Goal: Information Seeking & Learning: Check status

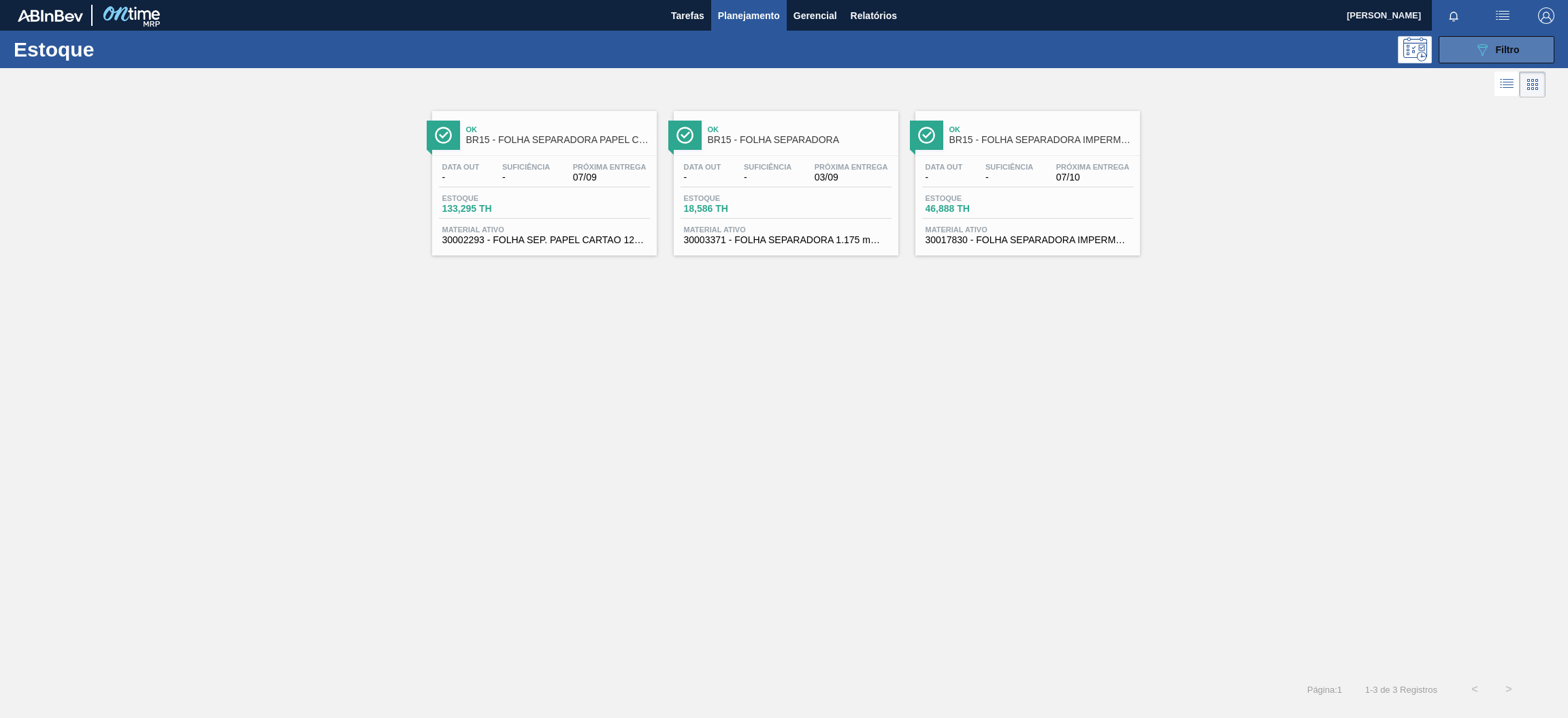
click at [1476, 47] on icon "089F7B8B-B2A5-4AFE-B5C0-19BA573D28AC" at bounding box center [1482, 50] width 17 height 17
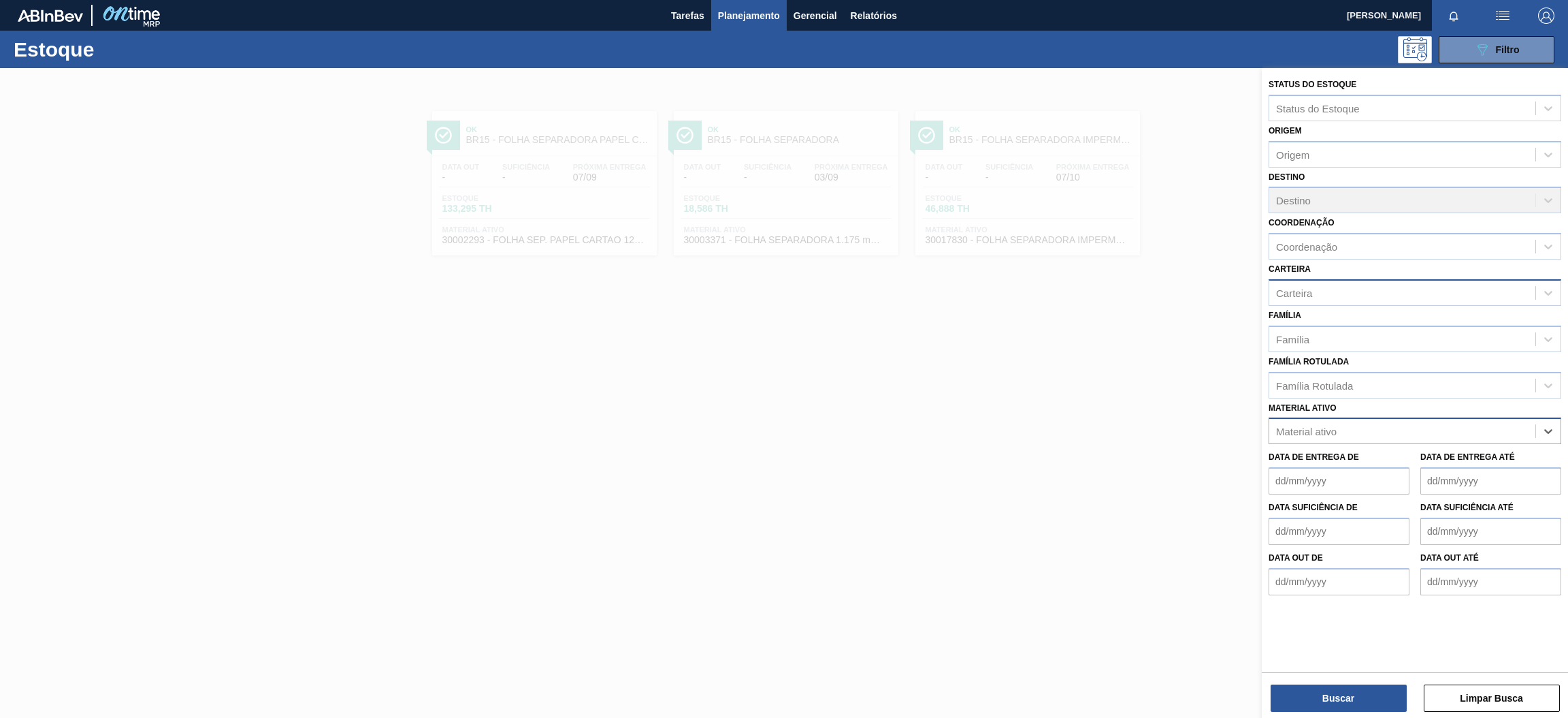
click at [1353, 288] on div "Carteira" at bounding box center [1402, 293] width 266 height 20
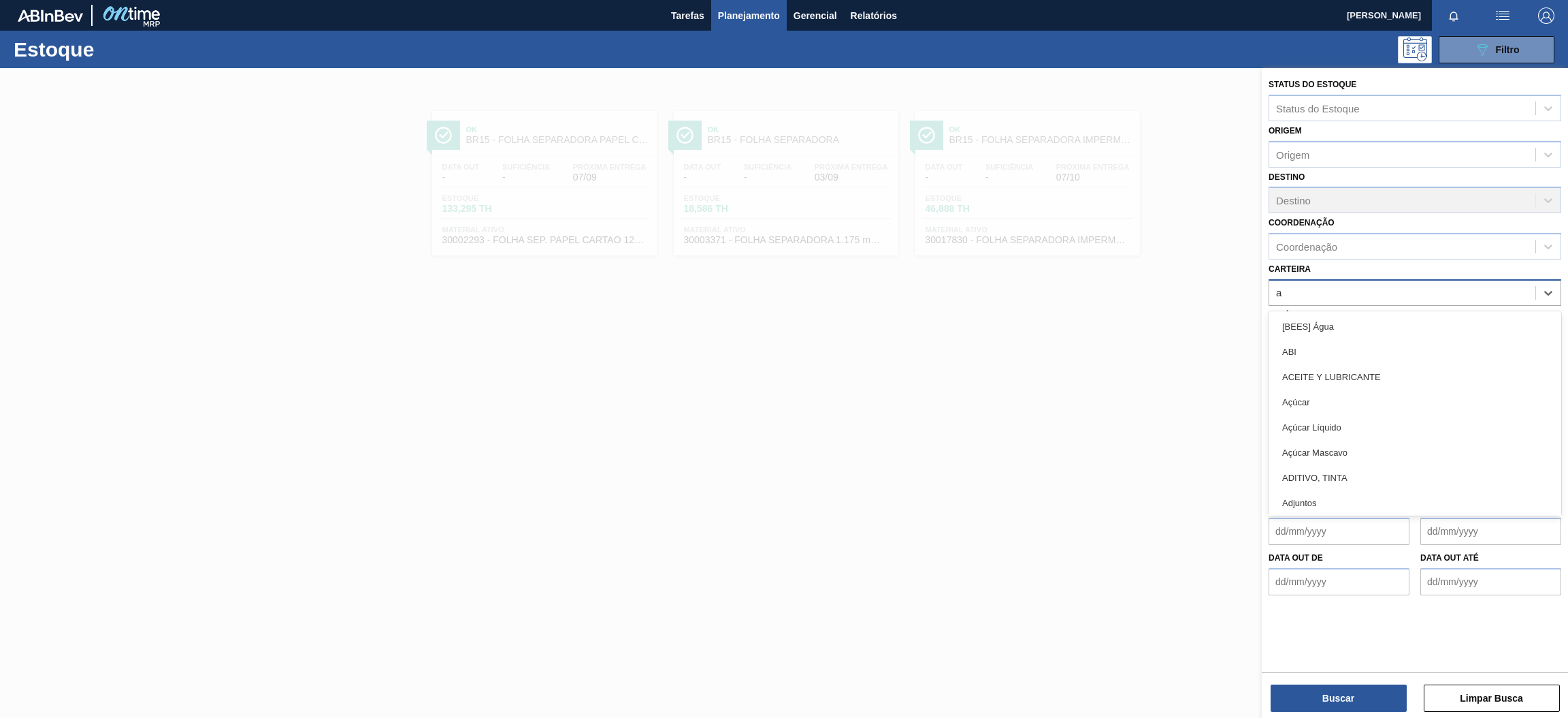
type input "aç"
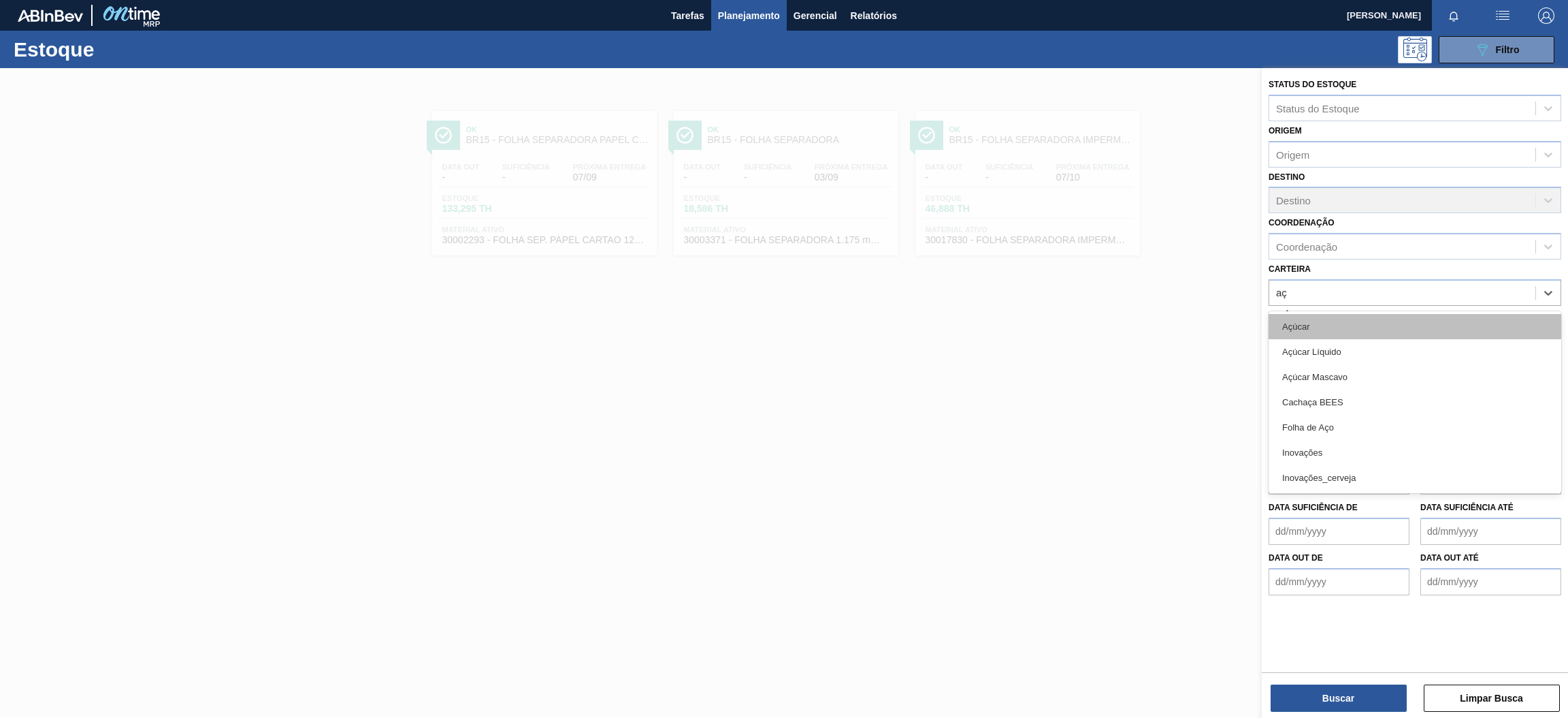
click at [1334, 331] on div "Açúcar" at bounding box center [1415, 327] width 292 height 25
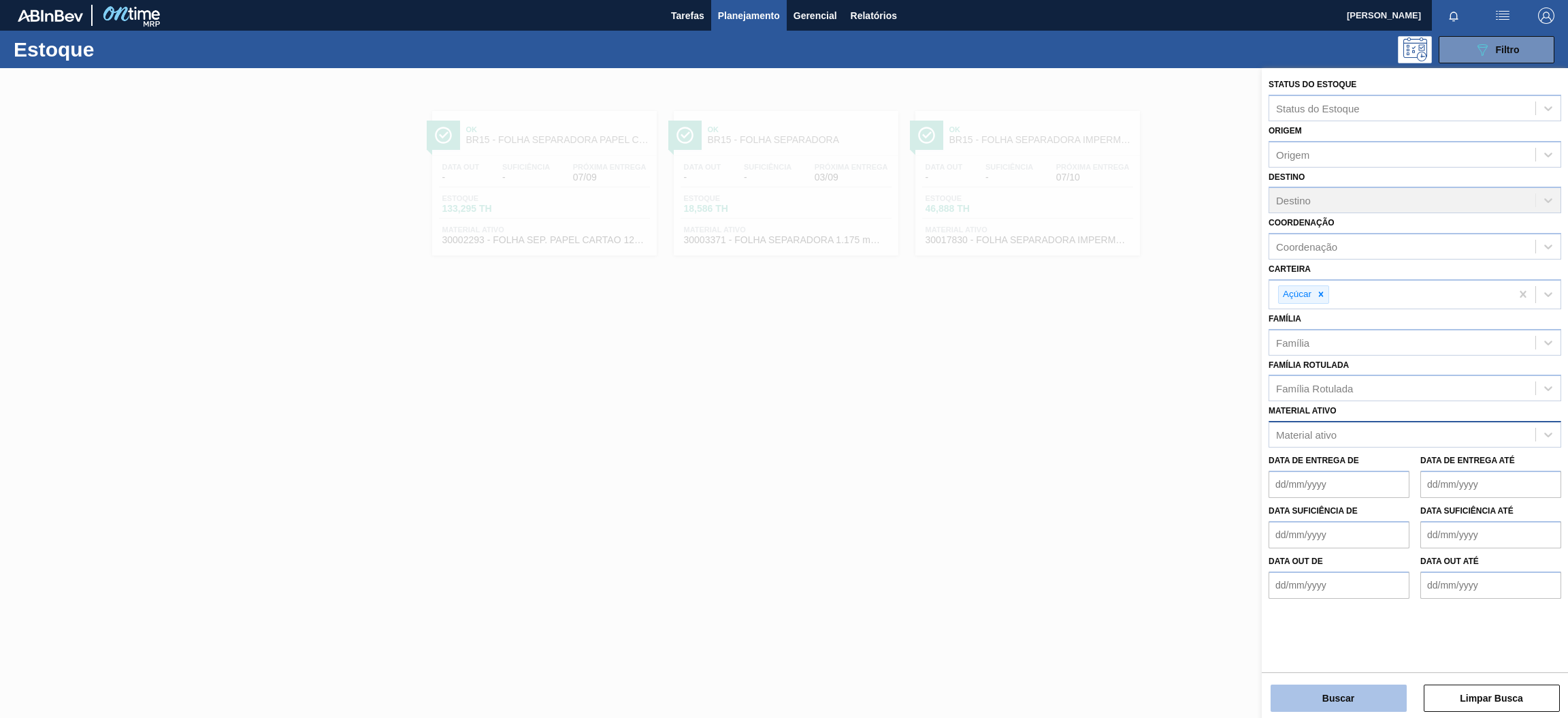
click at [1343, 692] on button "Buscar" at bounding box center [1339, 698] width 136 height 27
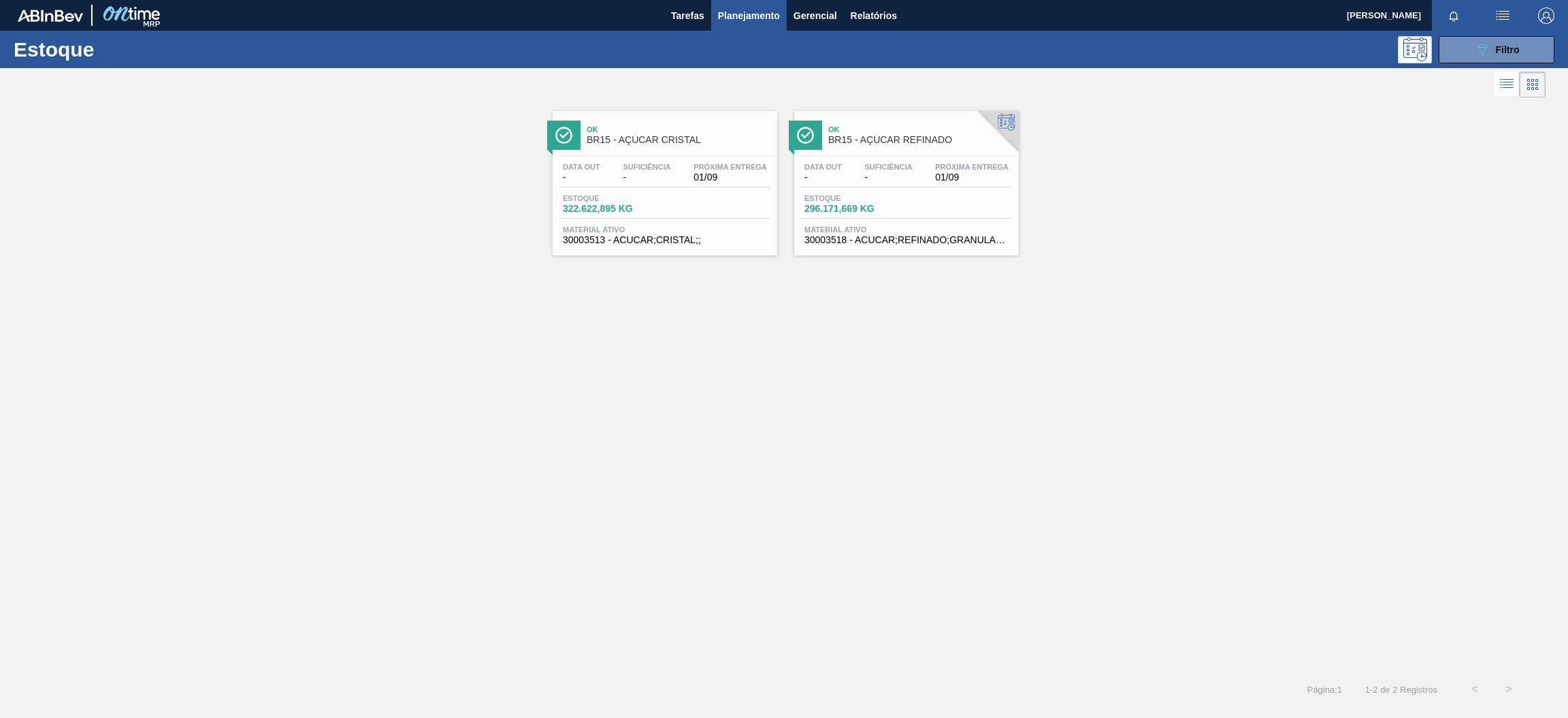
click at [608, 159] on div "Data out - Suficiência - Próxima Entrega 01/09 Estoque 322.622,895 KG Material …" at bounding box center [664, 202] width 224 height 92
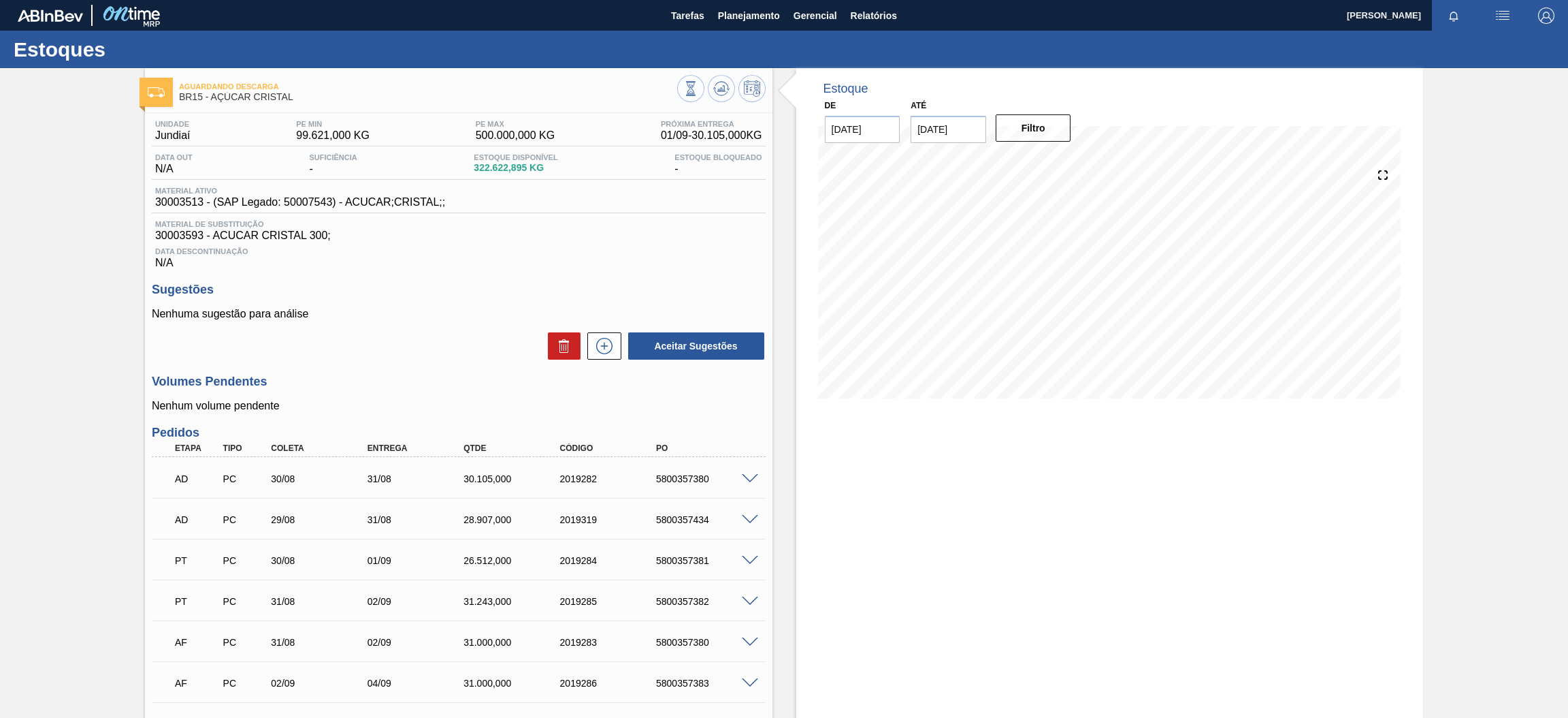
scroll to position [102, 0]
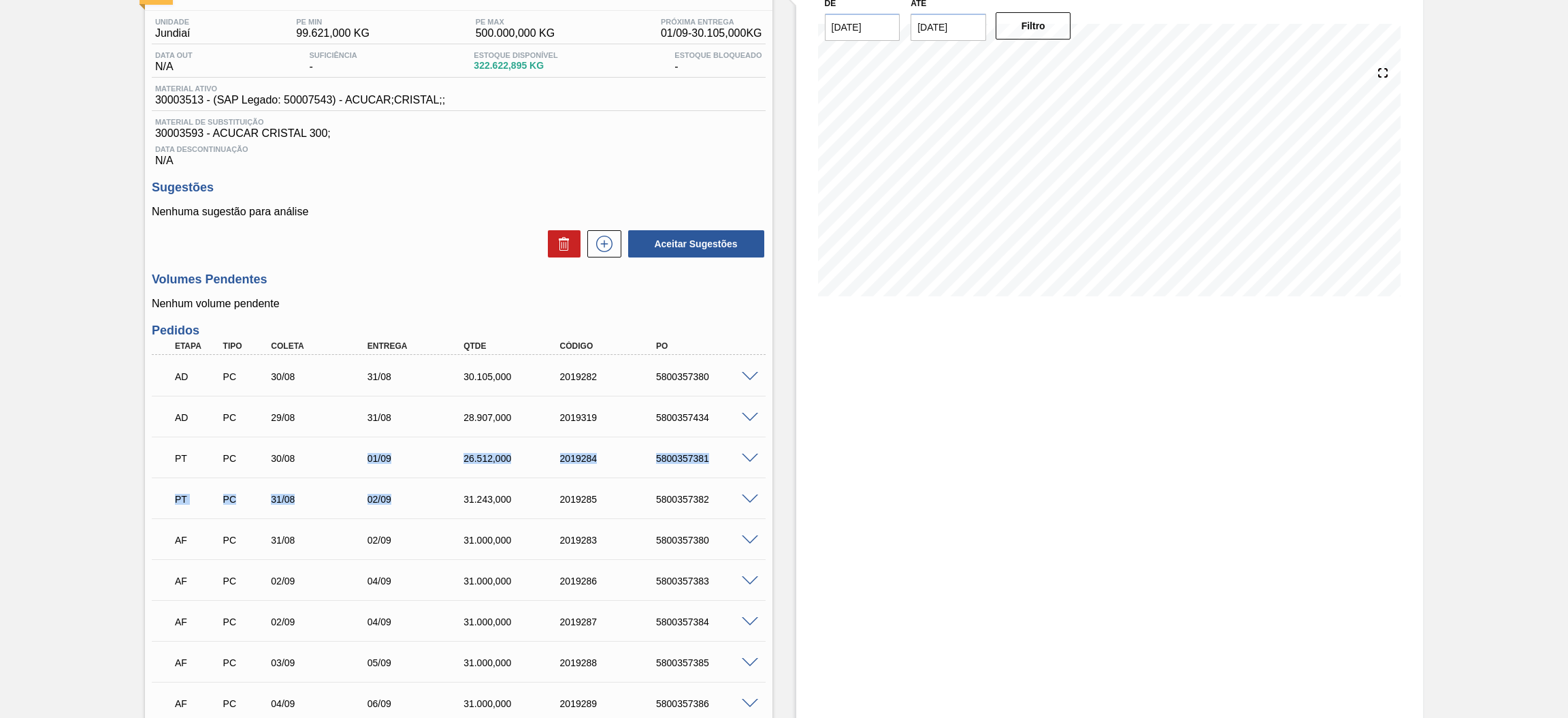
drag, startPoint x: 356, startPoint y: 453, endPoint x: 404, endPoint y: 490, distance: 60.6
click at [405, 489] on div "AD PC 30/08 31/08 30.105,000 2019282 5800357380 Material 30003513 - ACUCAR;CRIS…" at bounding box center [458, 538] width 614 height 368
click at [408, 514] on div "PT PC 31/08 02/09 31.243,000 2019285 5800357382 Material 30003513 - ACUCAR;CRIS…" at bounding box center [458, 497] width 614 height 41
drag, startPoint x: 358, startPoint y: 502, endPoint x: 405, endPoint y: 535, distance: 57.4
click at [405, 535] on div "AD PC 30/08 31/08 30.105,000 2019282 5800357380 Material 30003513 - ACUCAR;CRIS…" at bounding box center [458, 538] width 614 height 368
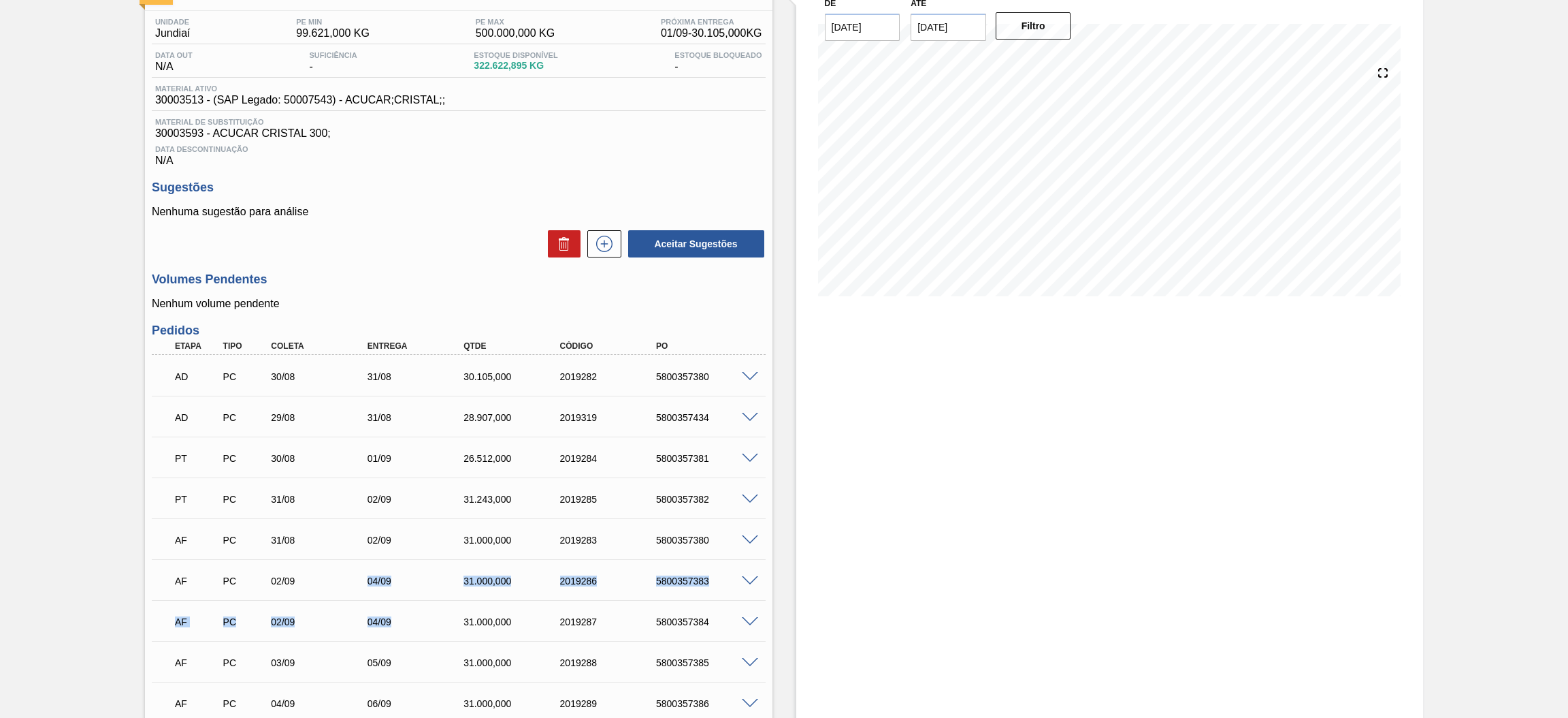
drag, startPoint x: 358, startPoint y: 571, endPoint x: 404, endPoint y: 610, distance: 60.3
click at [401, 610] on div "AD PC 30/08 31/08 30.105,000 2019282 5800357380 Material 30003513 - ACUCAR;CRIS…" at bounding box center [458, 538] width 614 height 368
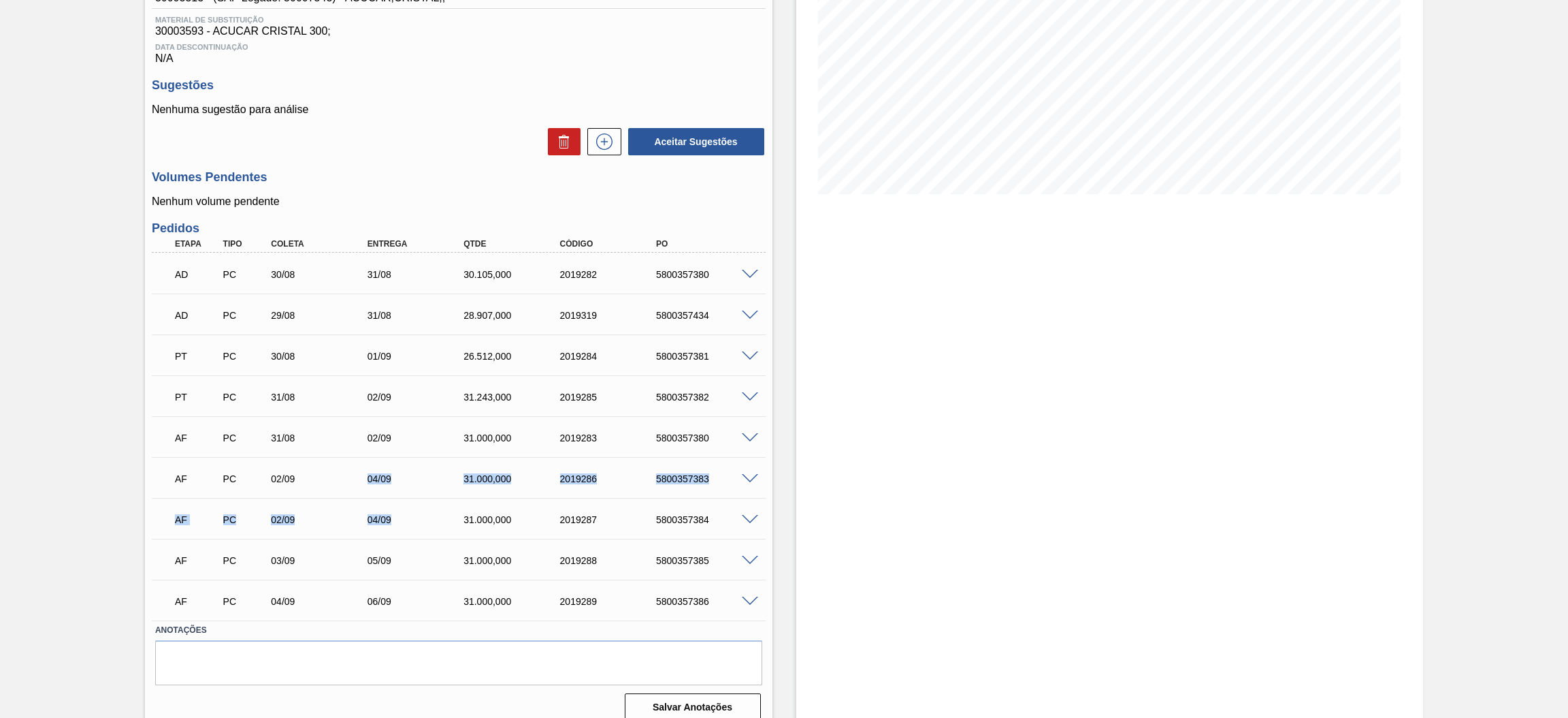
scroll to position [217, 0]
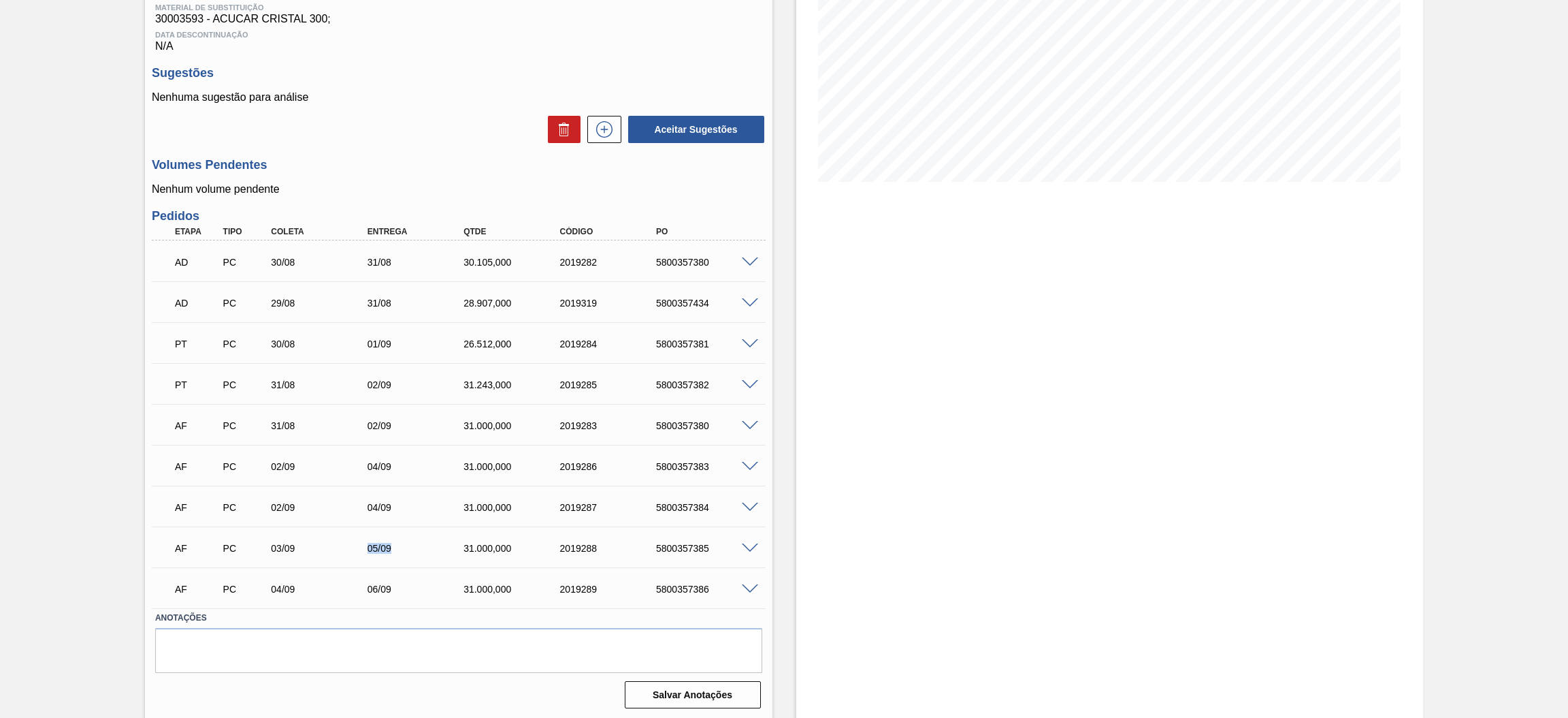
drag, startPoint x: 346, startPoint y: 541, endPoint x: 394, endPoint y: 560, distance: 51.6
click at [394, 560] on div "AF PC 03/09 05/09 31.000,000 2019288 5800357385" at bounding box center [458, 547] width 614 height 34
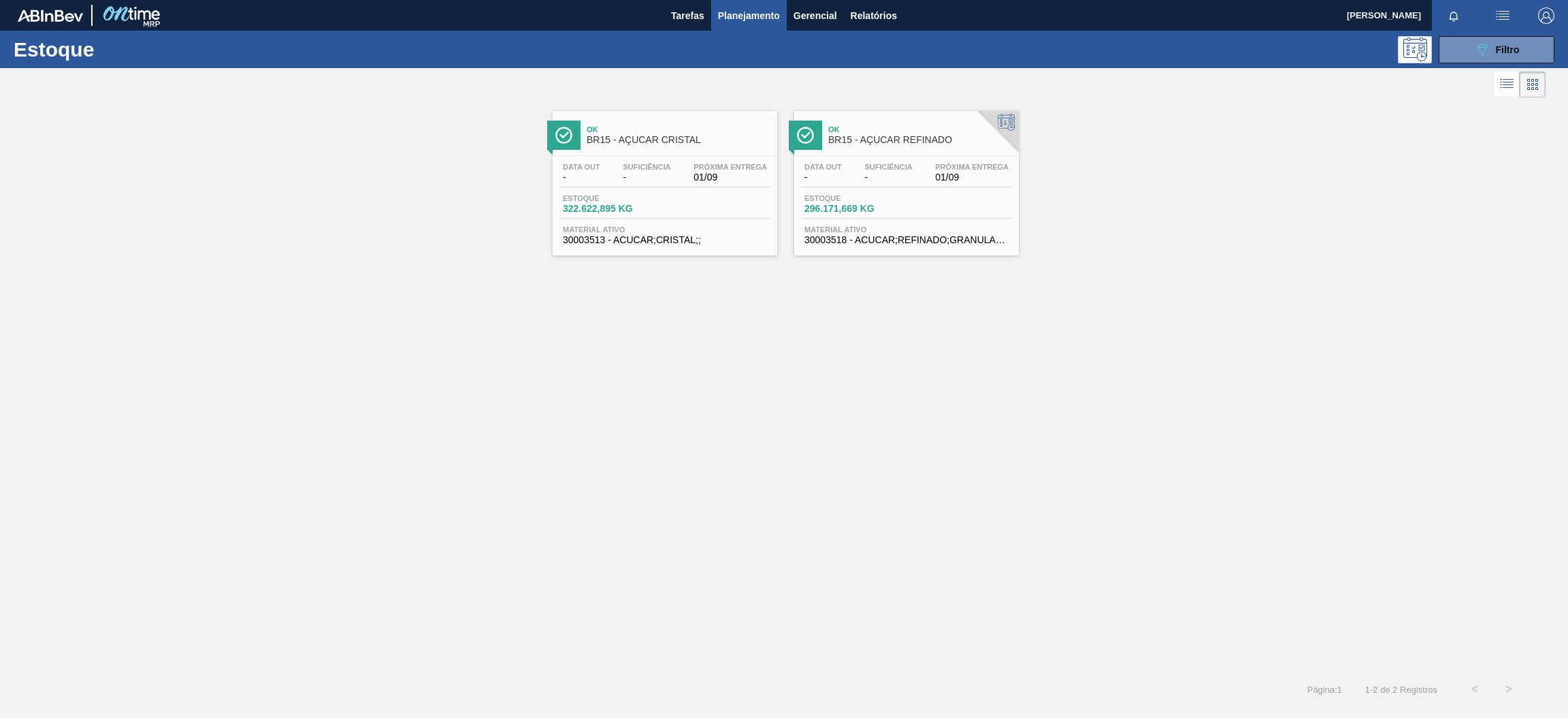
click at [654, 155] on div at bounding box center [664, 155] width 202 height 1
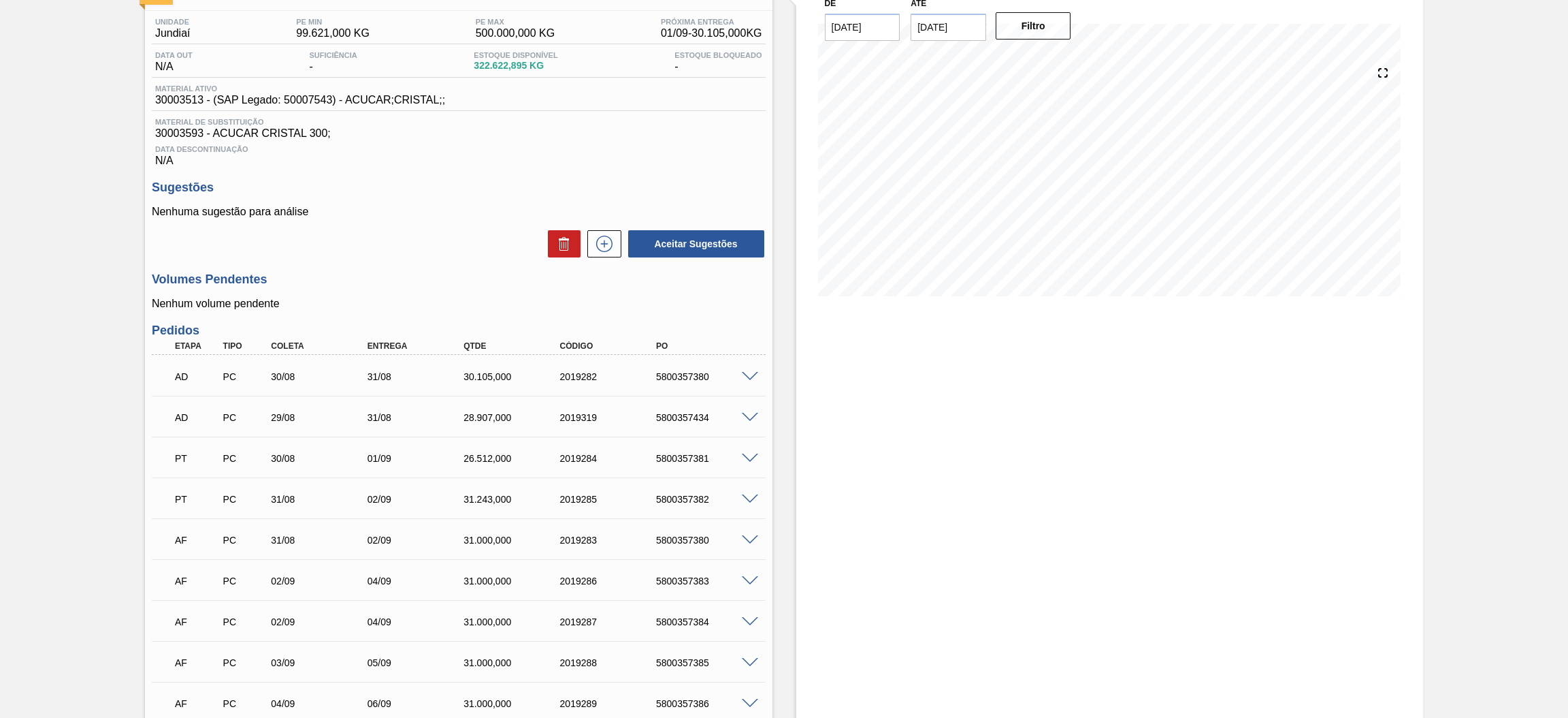
scroll to position [204, 0]
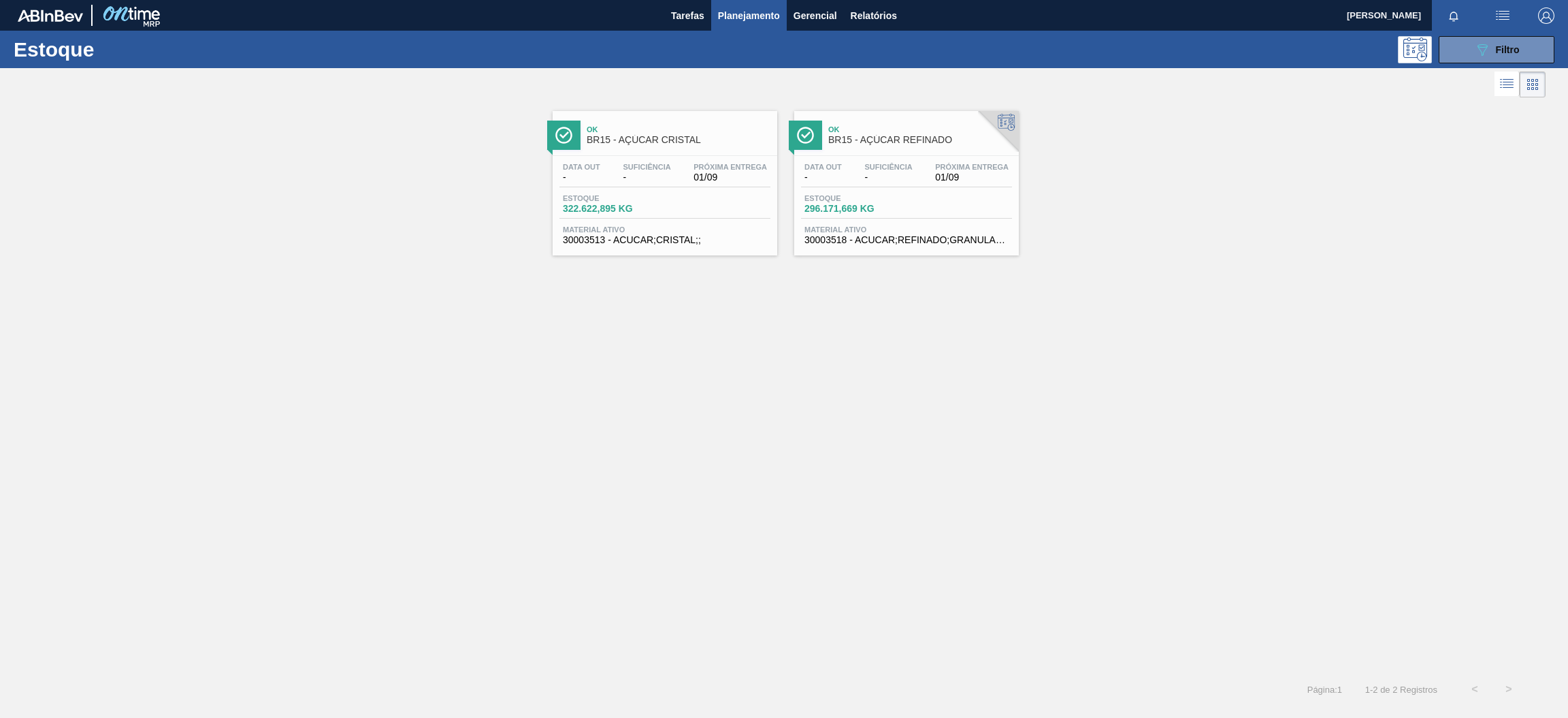
click at [924, 181] on div "Data out - Suficiência - Próxima Entrega 01/09" at bounding box center [907, 175] width 211 height 25
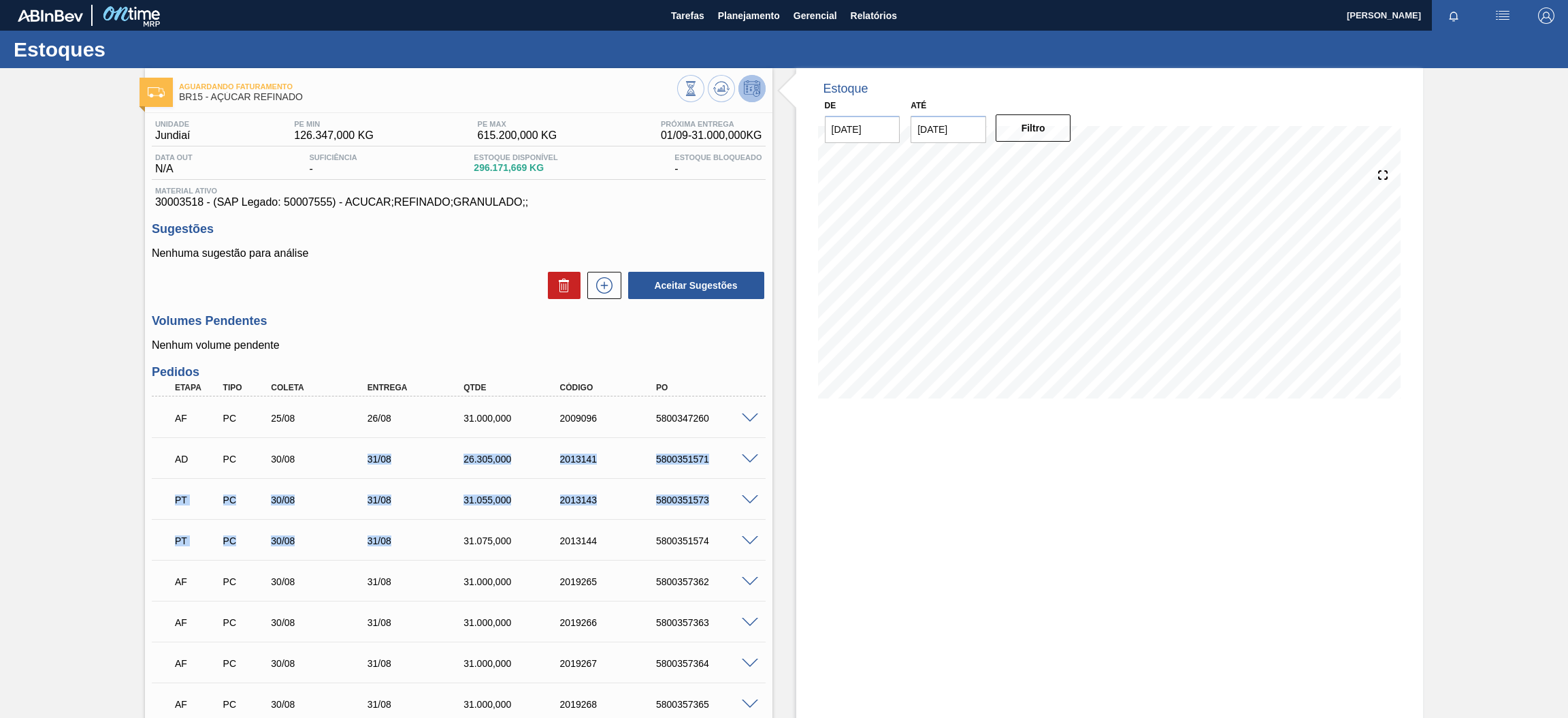
drag, startPoint x: 341, startPoint y: 455, endPoint x: 424, endPoint y: 534, distance: 114.6
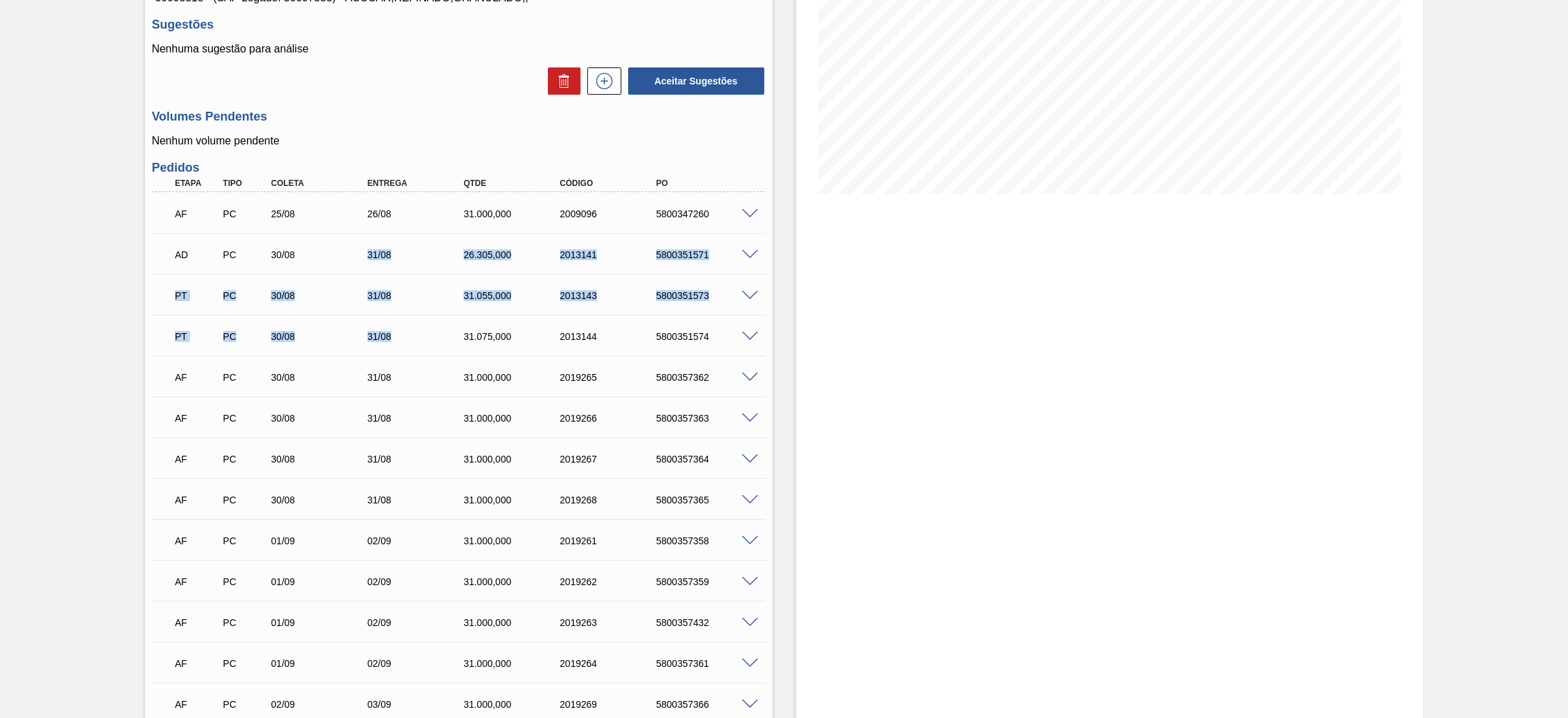
scroll to position [306, 0]
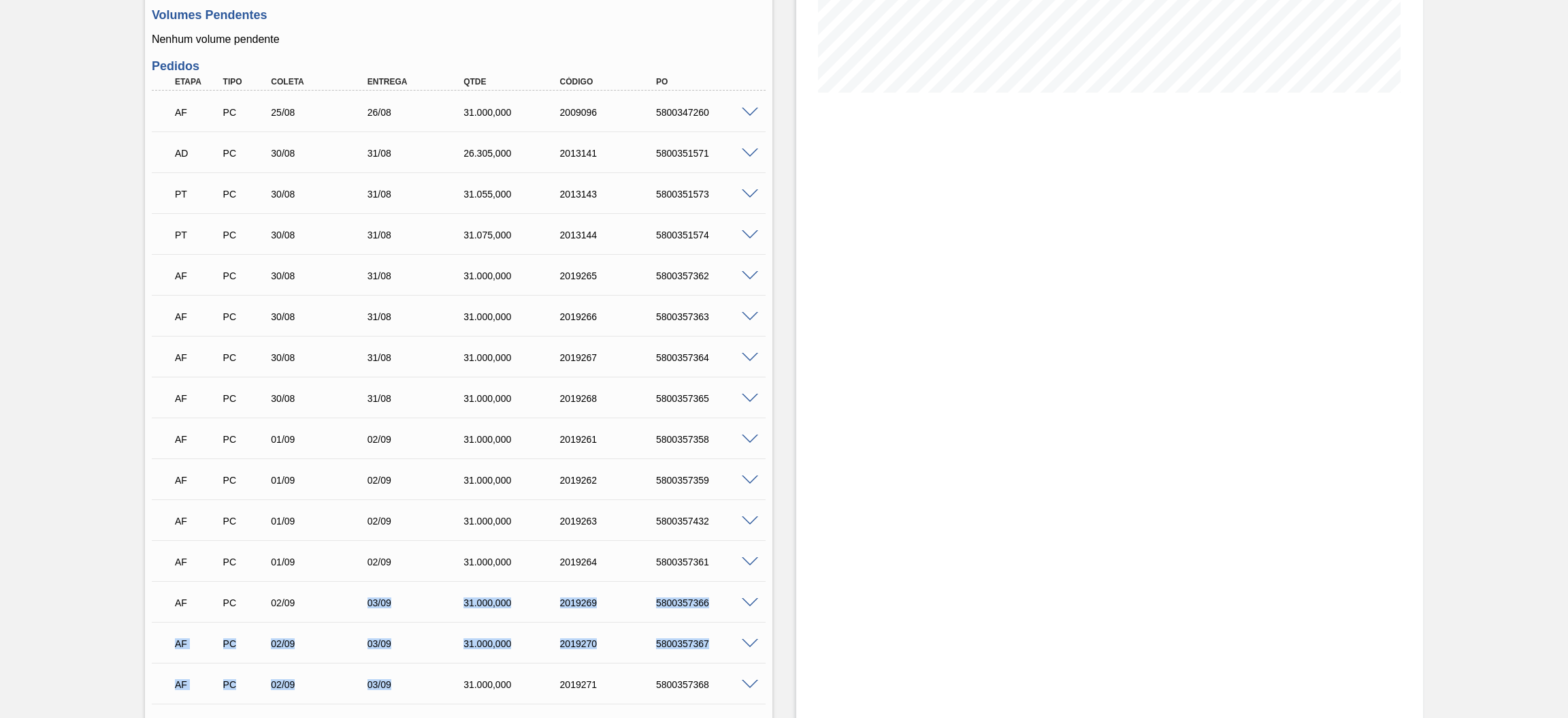
drag, startPoint x: 419, startPoint y: 686, endPoint x: 358, endPoint y: 600, distance: 105.4
click at [358, 600] on div "AF PC 25/08 26/08 31.000,000 2009096 5800347260 Material 30003518 - ACUCAR;REFI…" at bounding box center [458, 601] width 614 height 1021
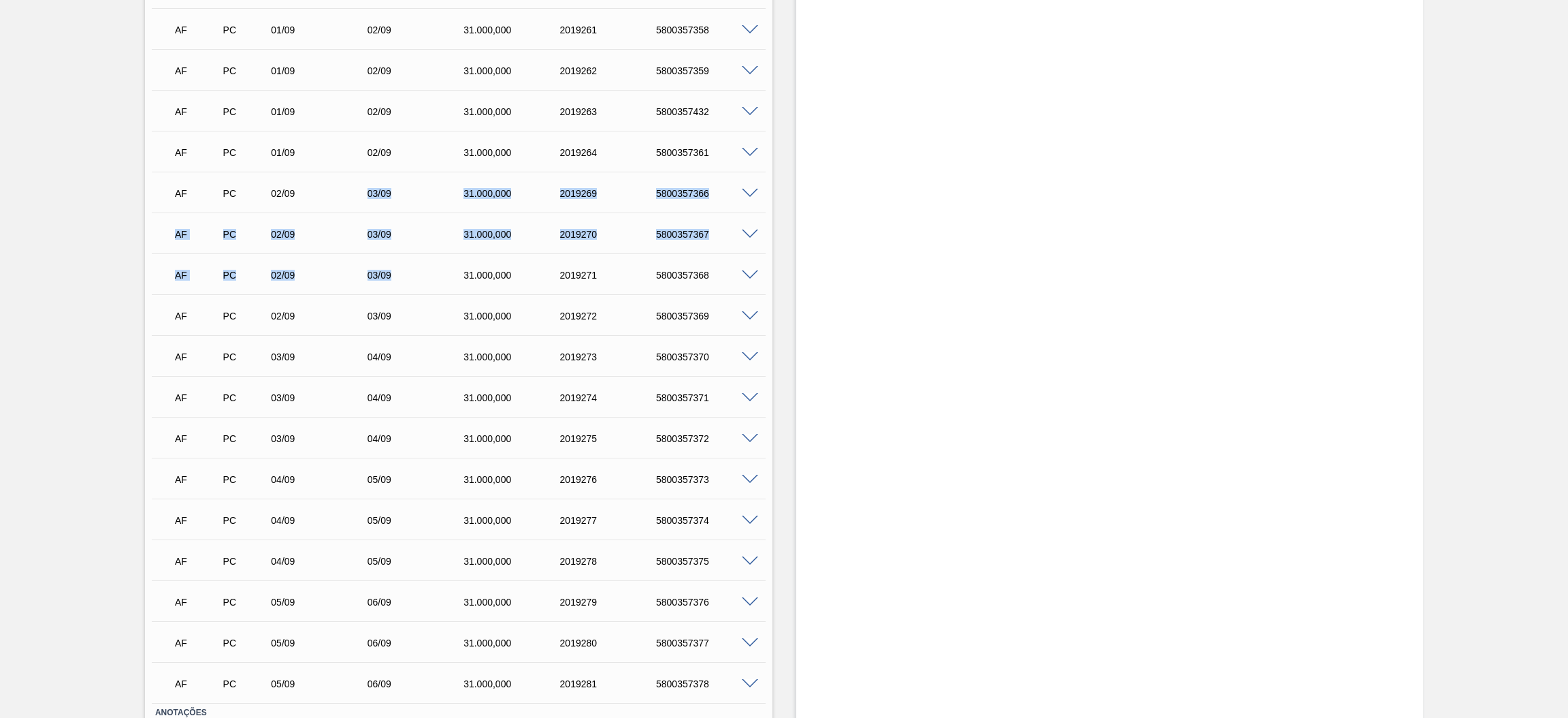
scroll to position [809, 0]
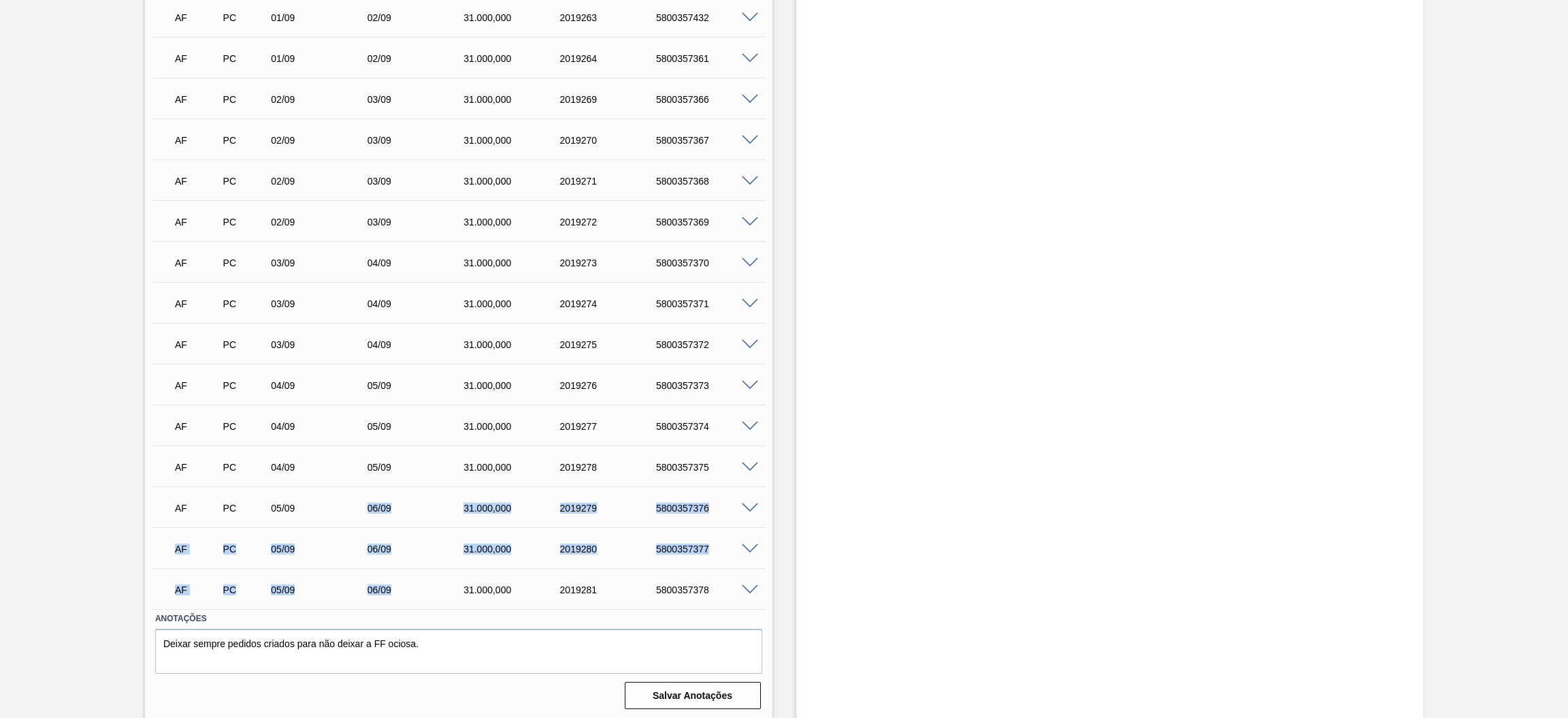
drag, startPoint x: 402, startPoint y: 592, endPoint x: 357, endPoint y: 510, distance: 93.5
click at [357, 510] on div "AF PC 25/08 26/08 31.000,000 2009096 5800347260 Material 30003518 - ACUCAR;REFI…" at bounding box center [458, 97] width 614 height 1021
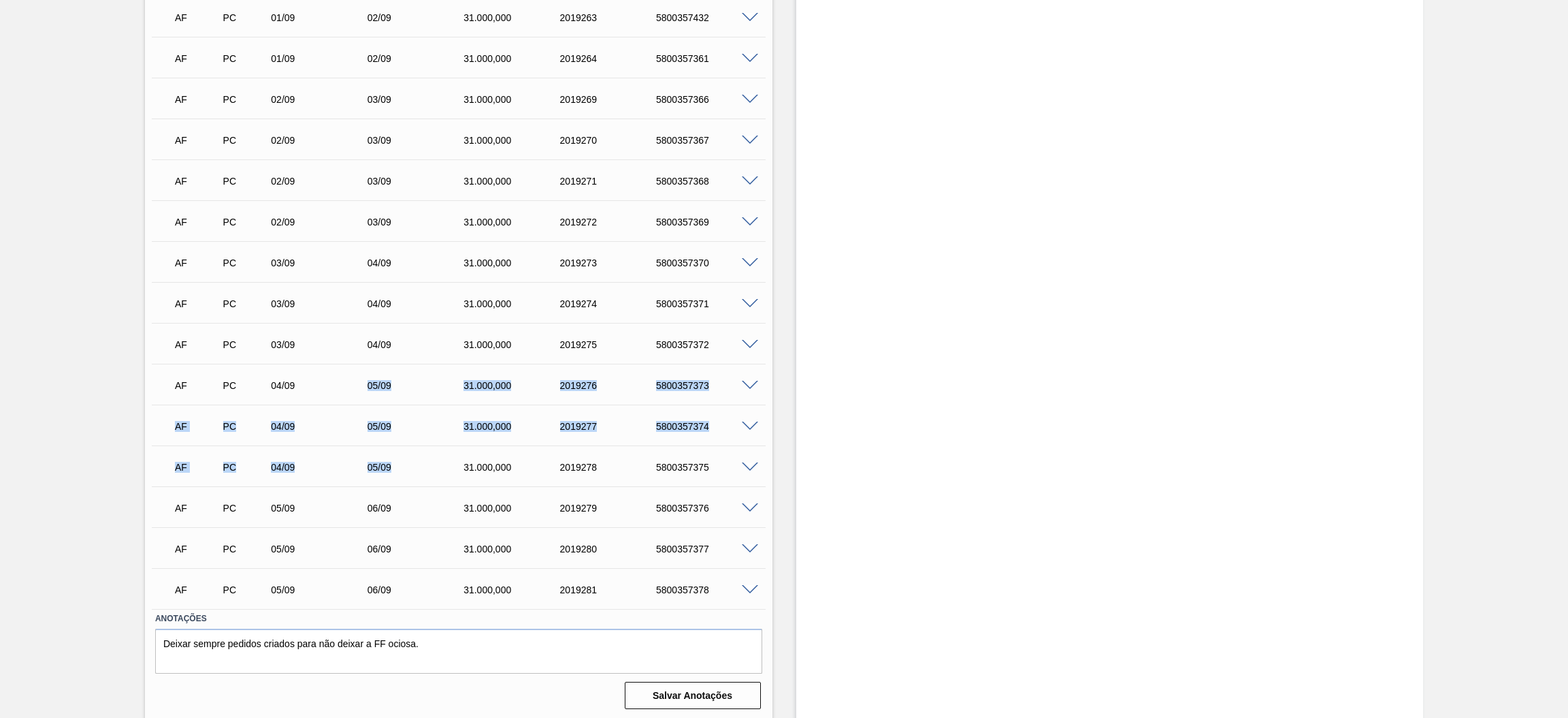
drag, startPoint x: 414, startPoint y: 470, endPoint x: 345, endPoint y: 383, distance: 111.0
click at [345, 383] on div "AF PC 25/08 26/08 31.000,000 2009096 5800347260 Material 30003518 - ACUCAR;REFI…" at bounding box center [458, 97] width 614 height 1021
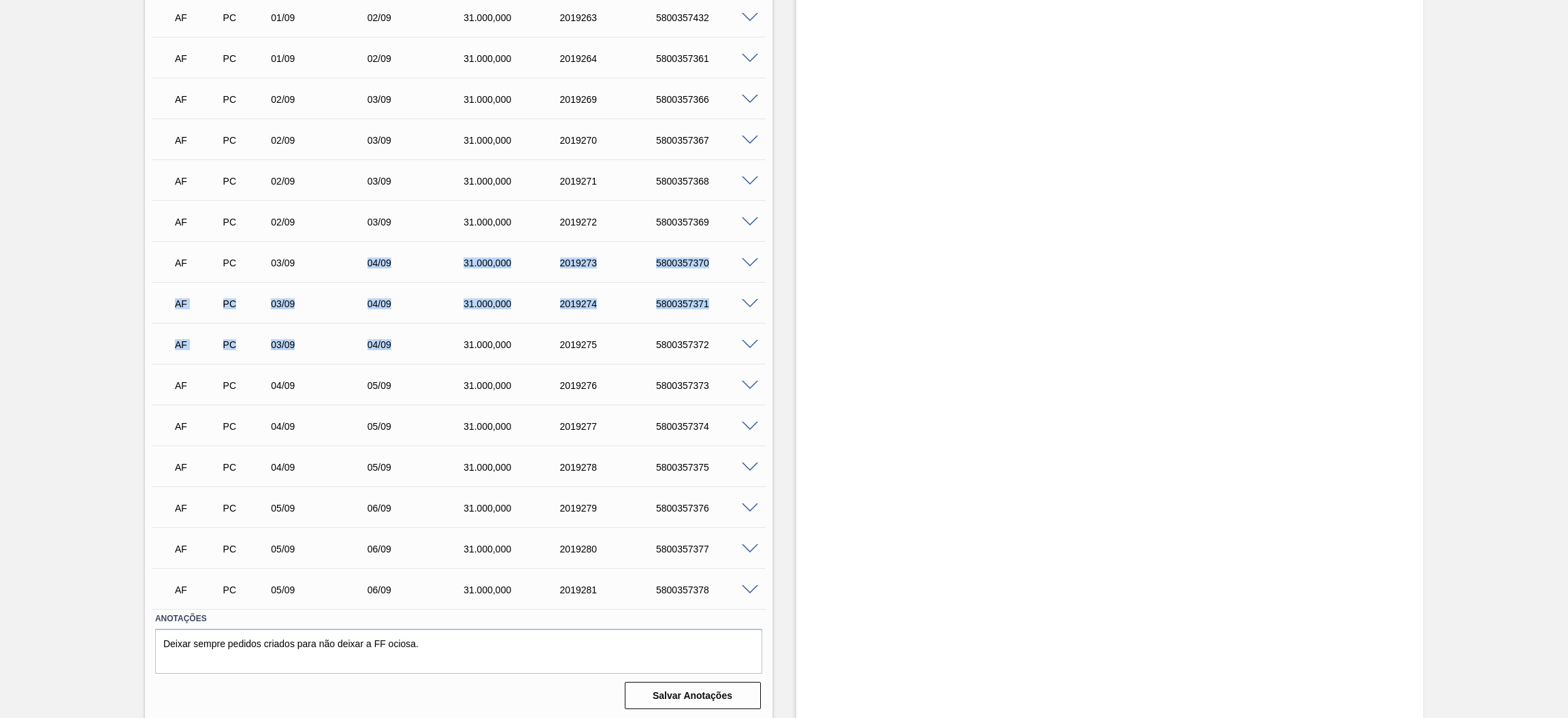
drag, startPoint x: 416, startPoint y: 347, endPoint x: 356, endPoint y: 269, distance: 98.4
click at [356, 269] on div "AF PC 25/08 26/08 31.000,000 2009096 5800347260 Material 30003518 - ACUCAR;REFI…" at bounding box center [458, 97] width 614 height 1021
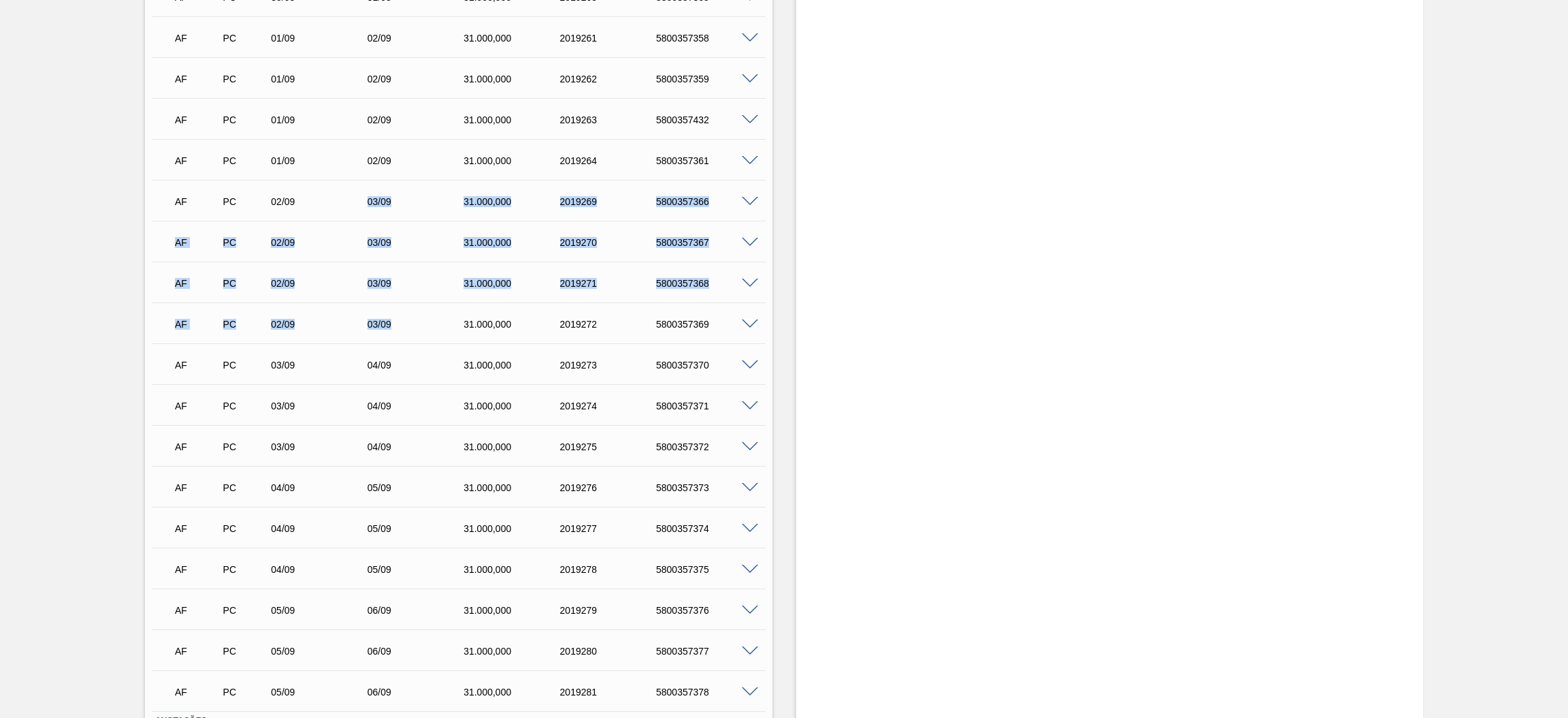
drag, startPoint x: 405, startPoint y: 329, endPoint x: 365, endPoint y: 208, distance: 127.4
click at [365, 208] on div "AF PC 25/08 26/08 31.000,000 2009096 5800347260 Material 30003518 - ACUCAR;REFI…" at bounding box center [458, 199] width 614 height 1021
drag, startPoint x: 403, startPoint y: 361, endPoint x: 369, endPoint y: 247, distance: 119.0
click at [369, 247] on div "AF PC 25/08 26/08 31.000,000 2009096 5800347260 Material 30003518 - ACUCAR;REFI…" at bounding box center [458, 405] width 614 height 1021
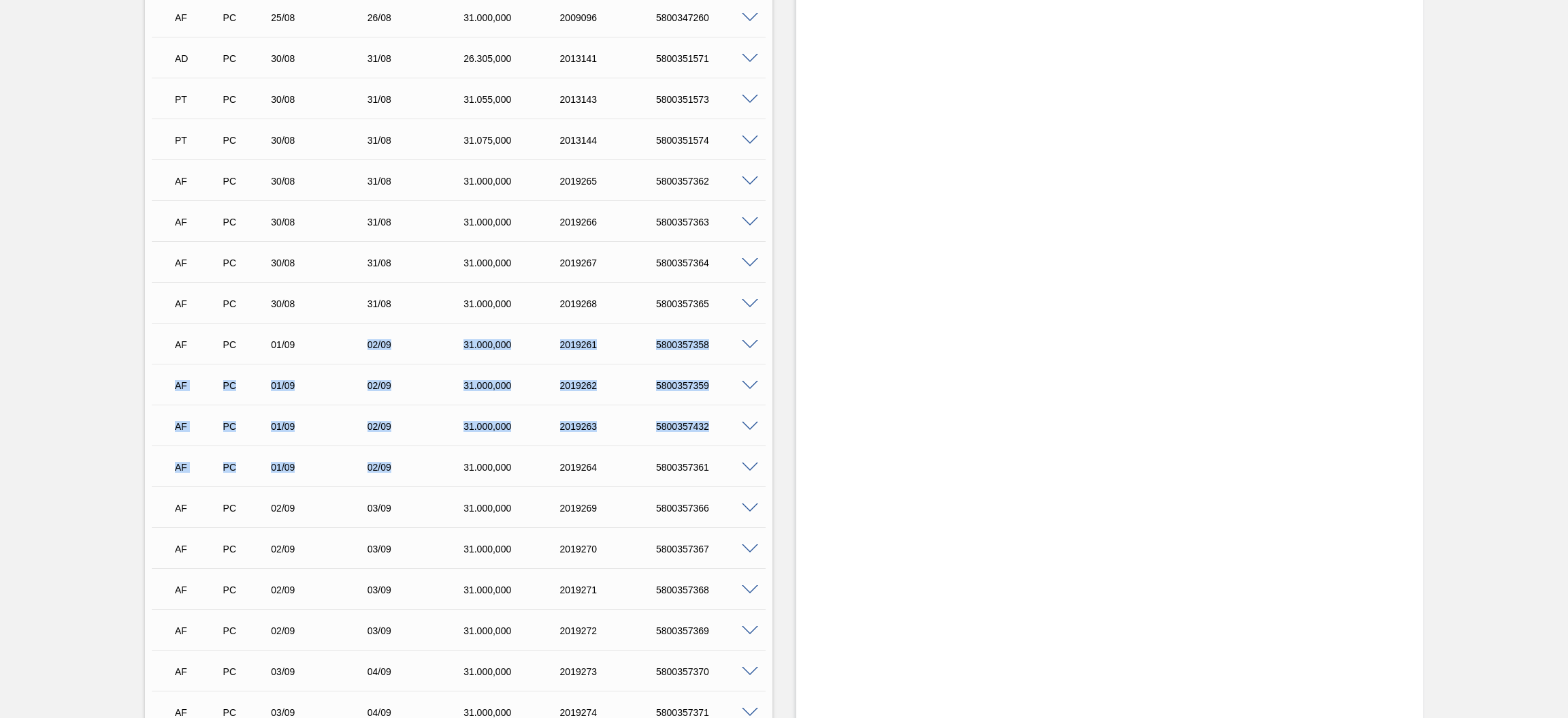
scroll to position [298, 0]
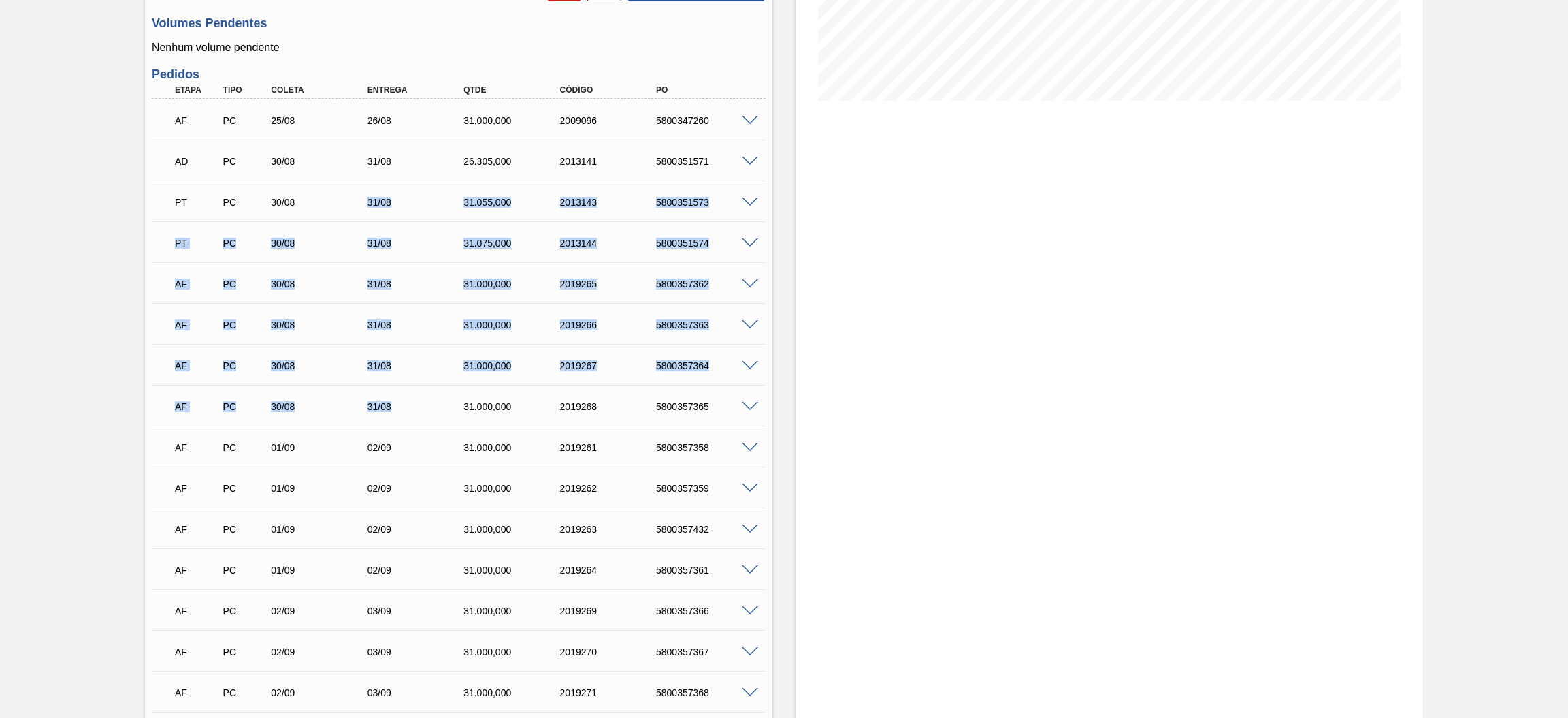
drag, startPoint x: 407, startPoint y: 410, endPoint x: 360, endPoint y: 208, distance: 207.4
click at [360, 208] on div "AF PC 25/08 26/08 31.000,000 2009096 5800347260 Material 30003518 - ACUCAR;REFI…" at bounding box center [458, 609] width 614 height 1021
